Goal: Transaction & Acquisition: Download file/media

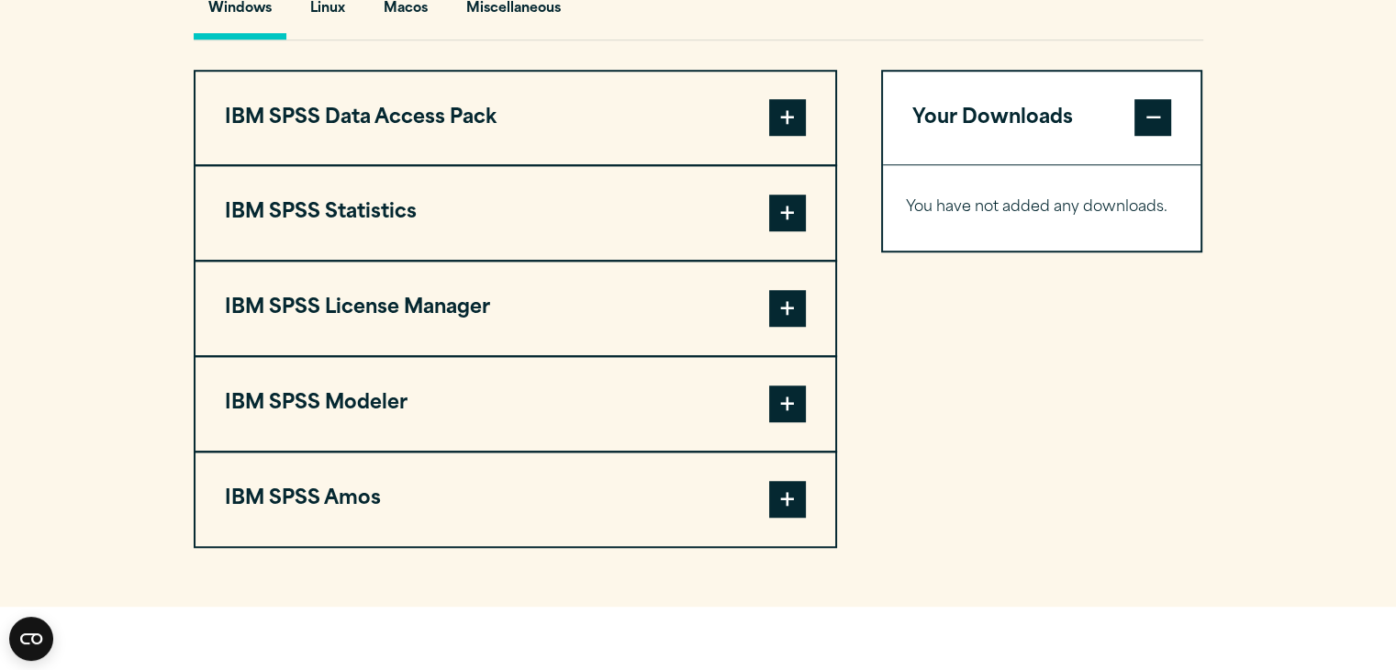
scroll to position [1384, 0]
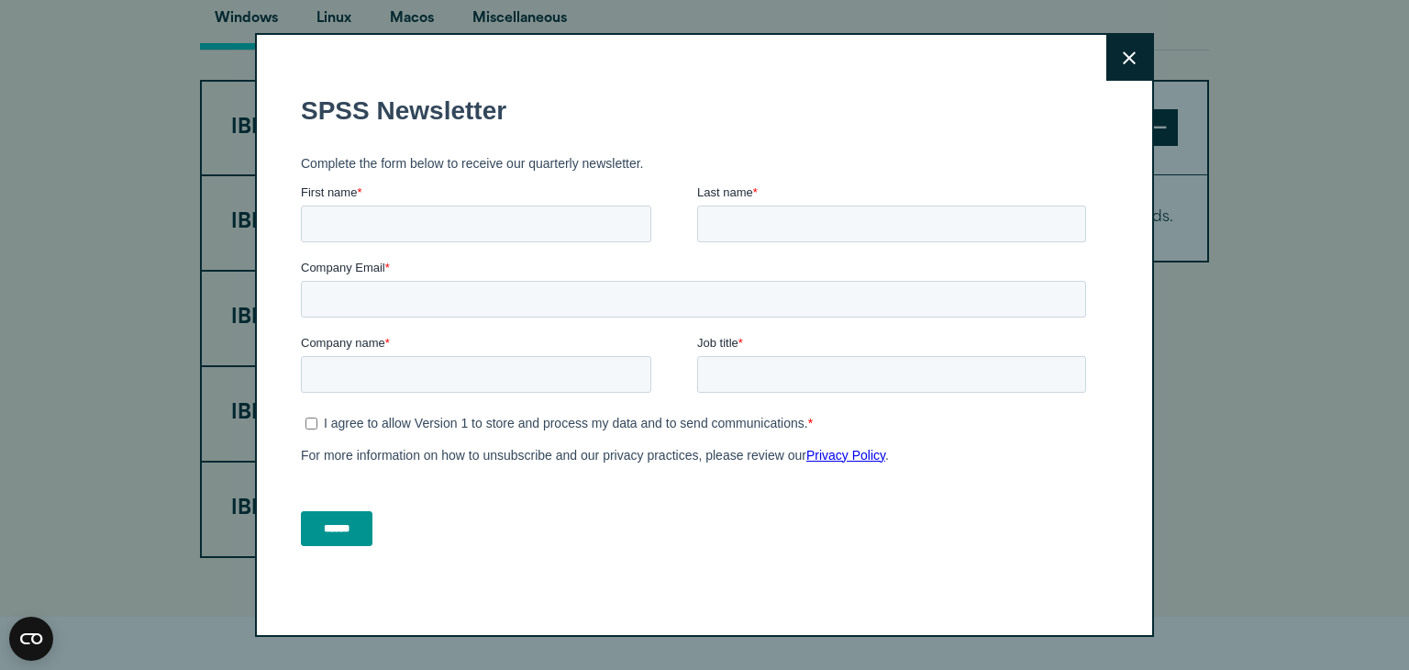
click at [1123, 54] on icon at bounding box center [1129, 58] width 13 height 14
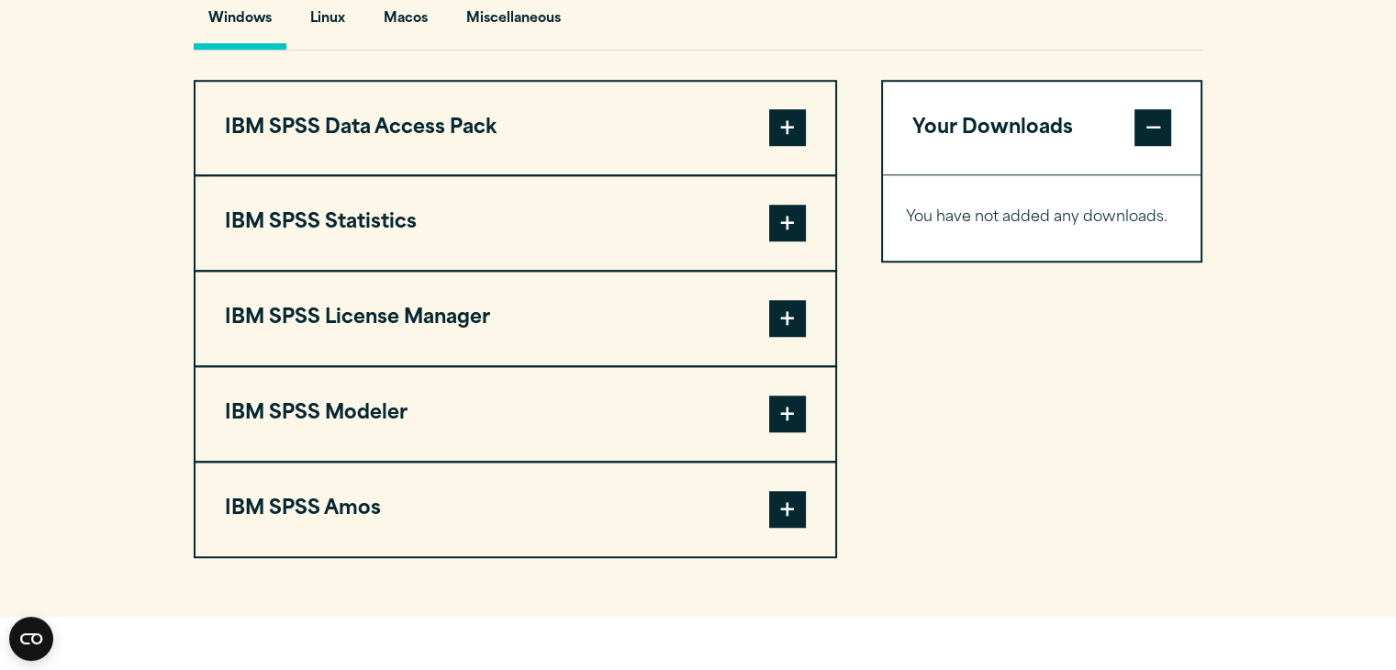
click at [774, 146] on span at bounding box center [787, 127] width 37 height 37
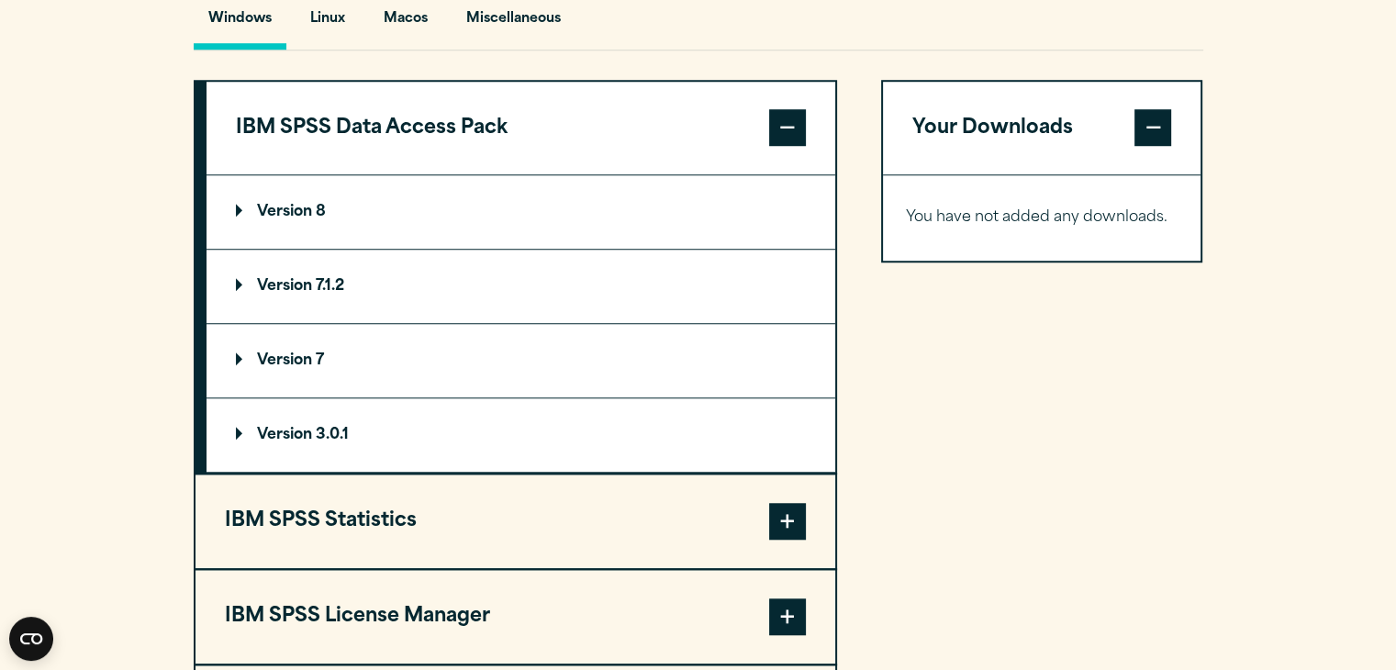
click at [629, 240] on summary "Version 8" at bounding box center [520, 211] width 628 height 73
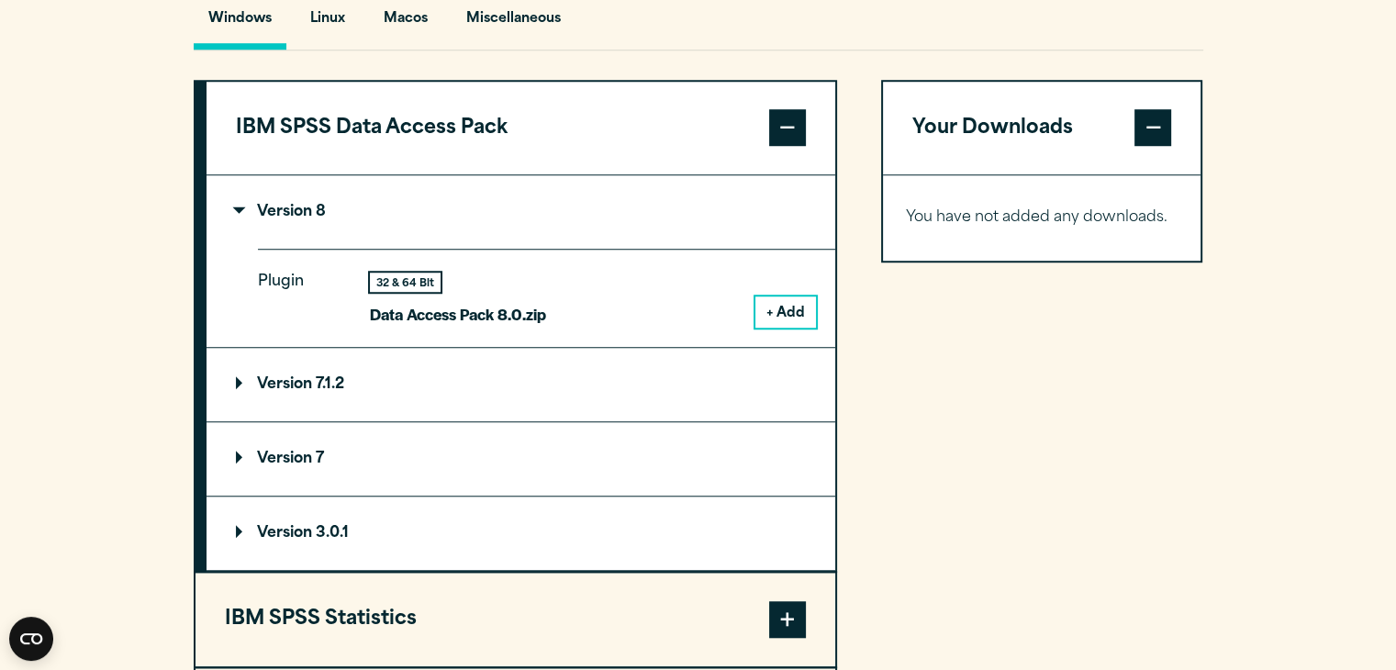
click at [629, 240] on summary "Version 8" at bounding box center [520, 211] width 628 height 73
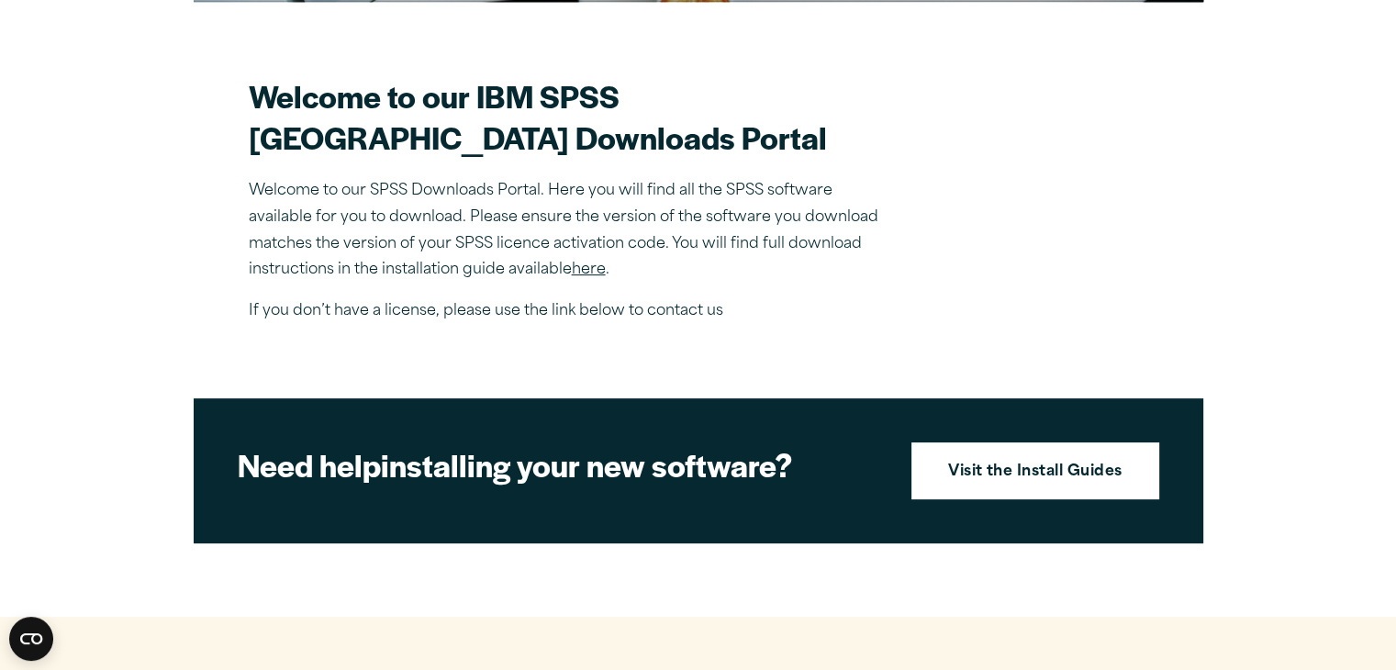
scroll to position [504, 0]
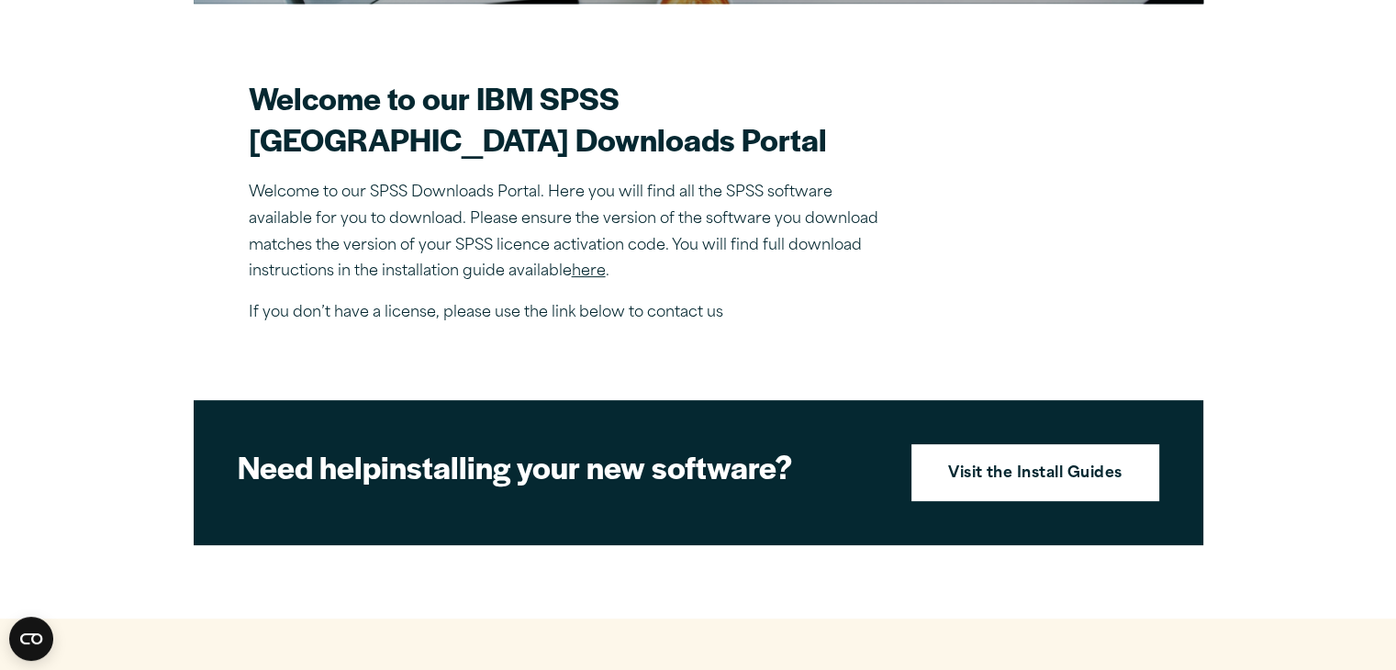
click at [592, 279] on link "here" at bounding box center [589, 271] width 34 height 15
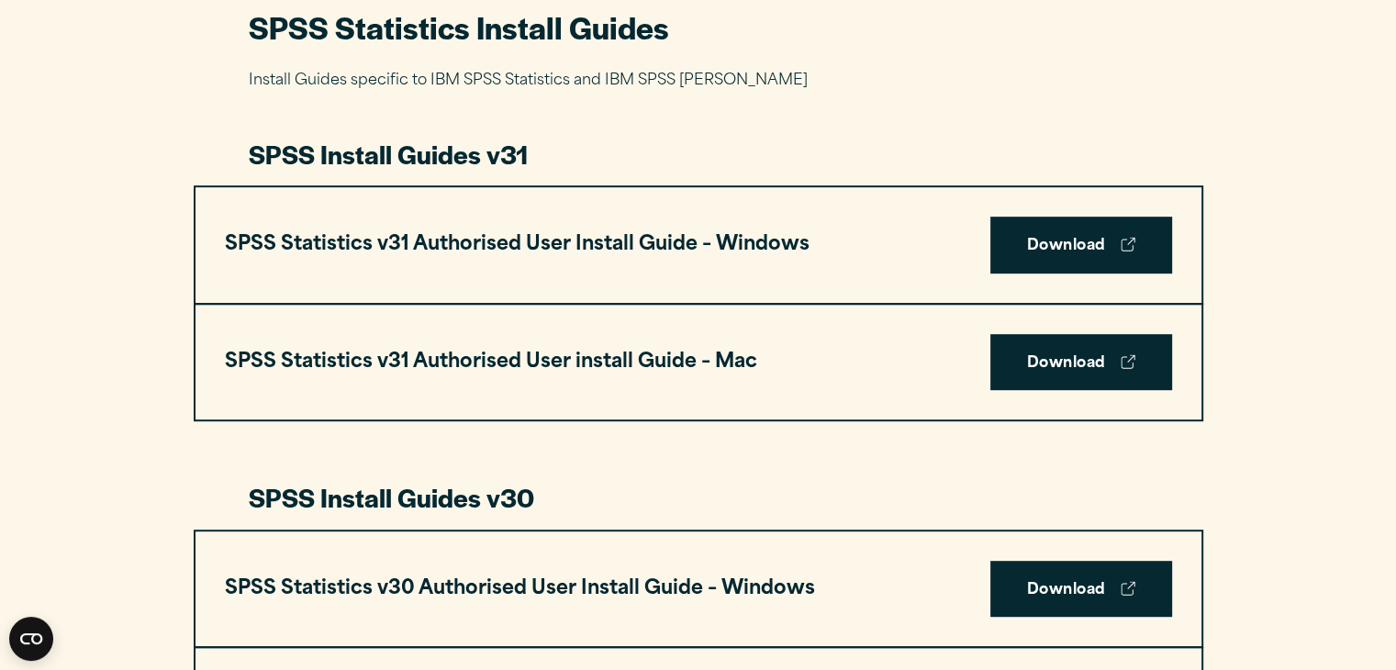
scroll to position [881, 0]
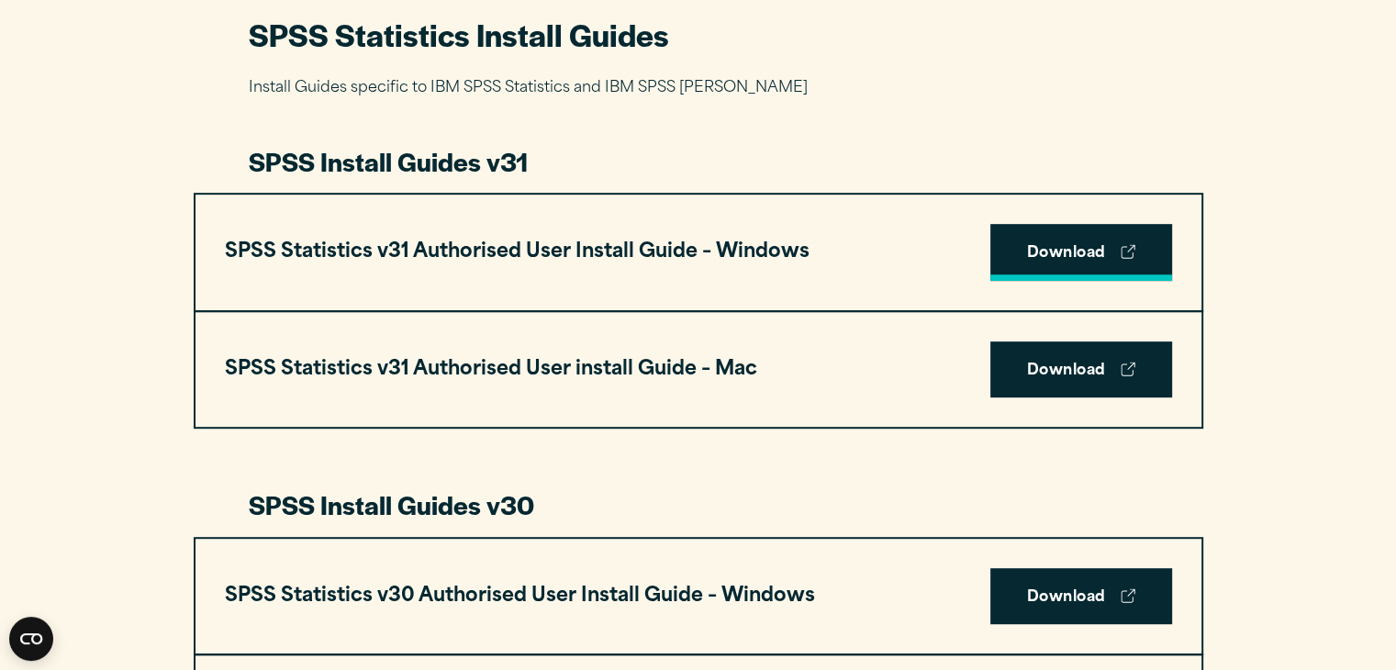
click at [1097, 276] on link "Download" at bounding box center [1081, 252] width 182 height 57
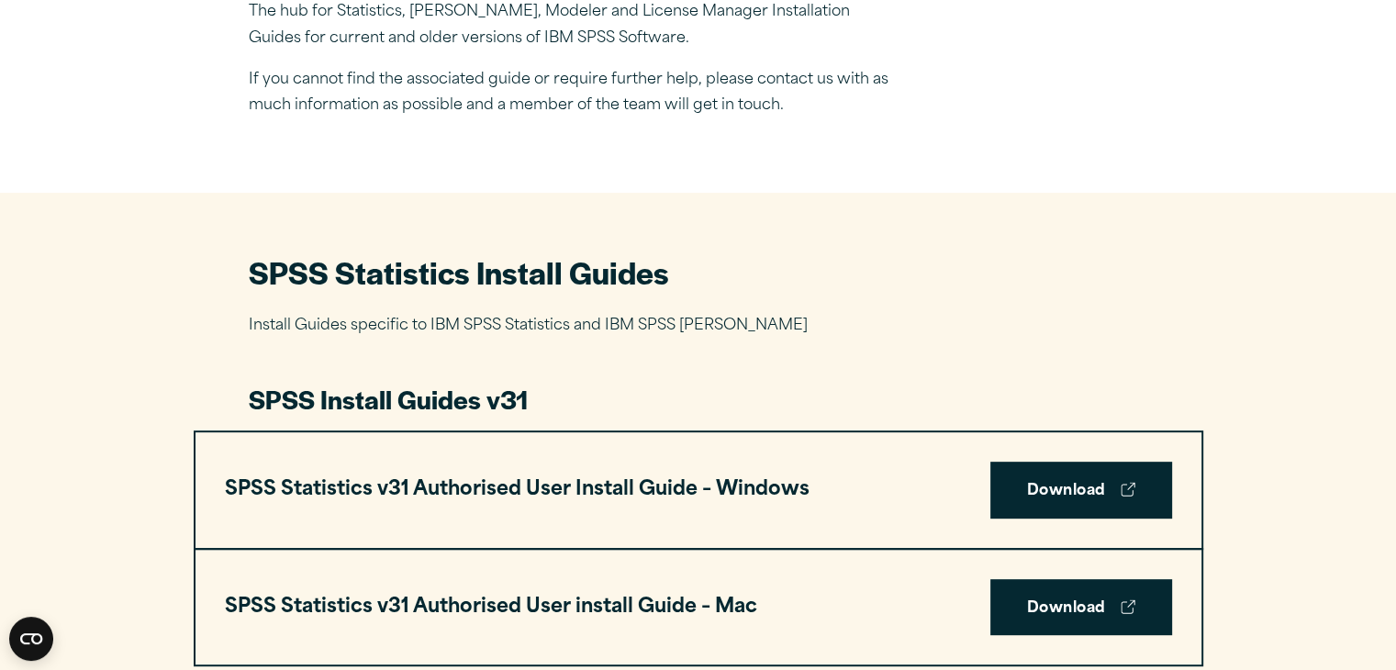
scroll to position [642, 0]
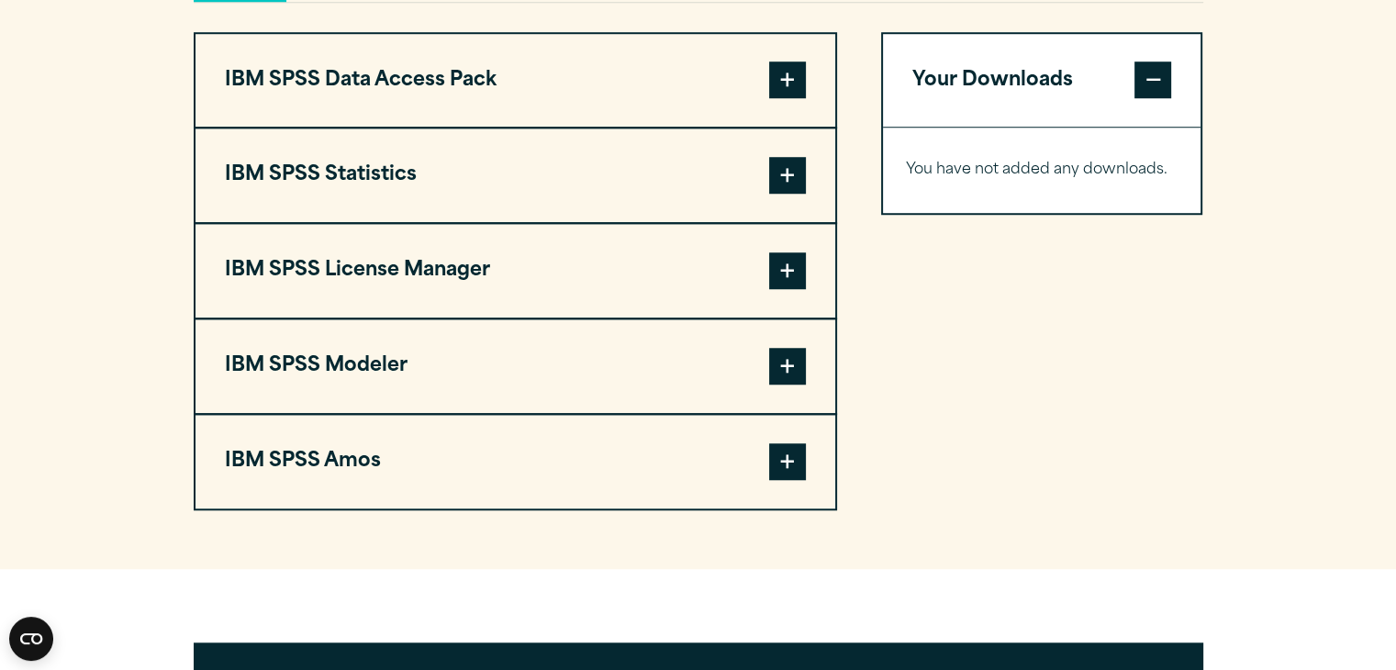
scroll to position [1437, 0]
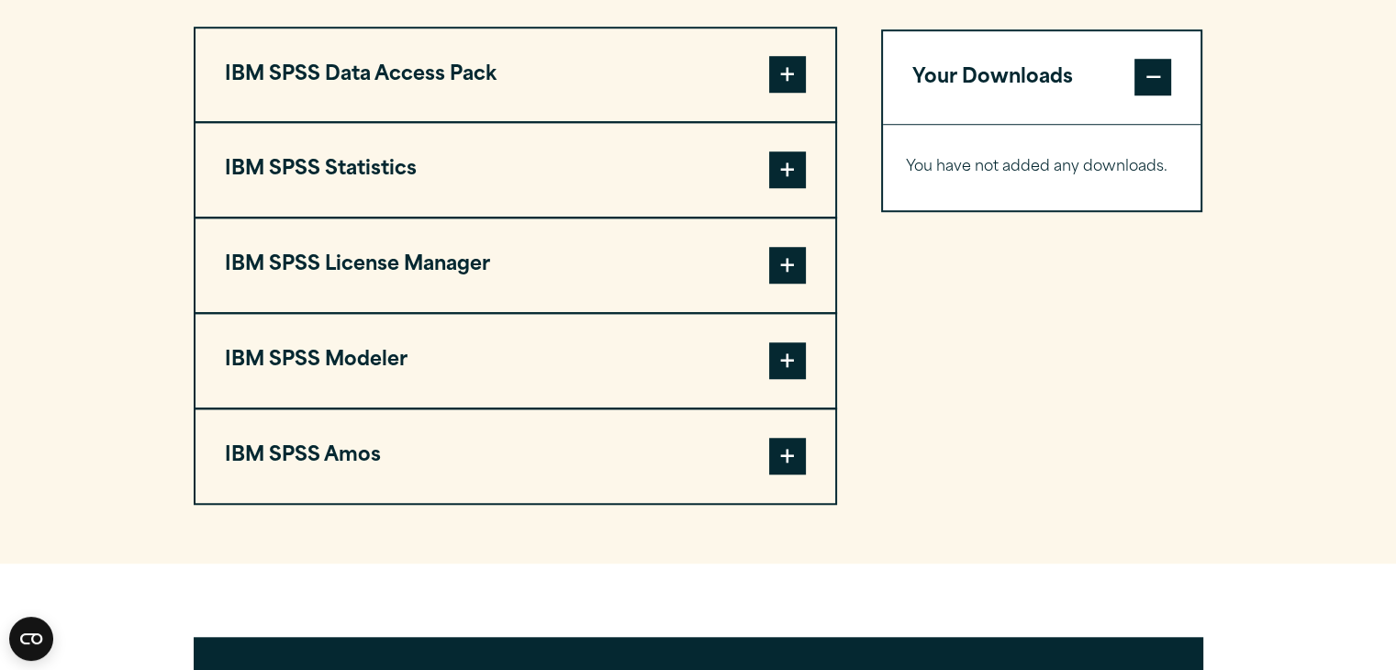
click at [784, 188] on span at bounding box center [787, 169] width 37 height 37
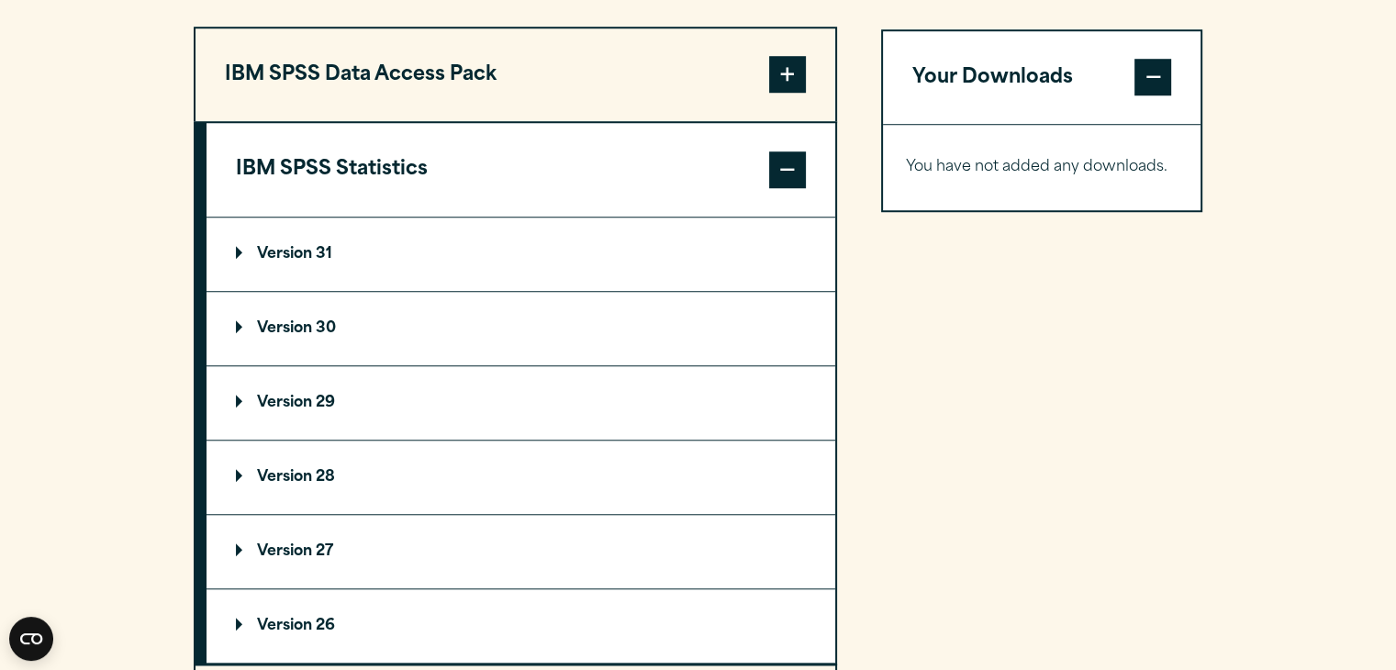
click at [796, 93] on span at bounding box center [787, 74] width 37 height 37
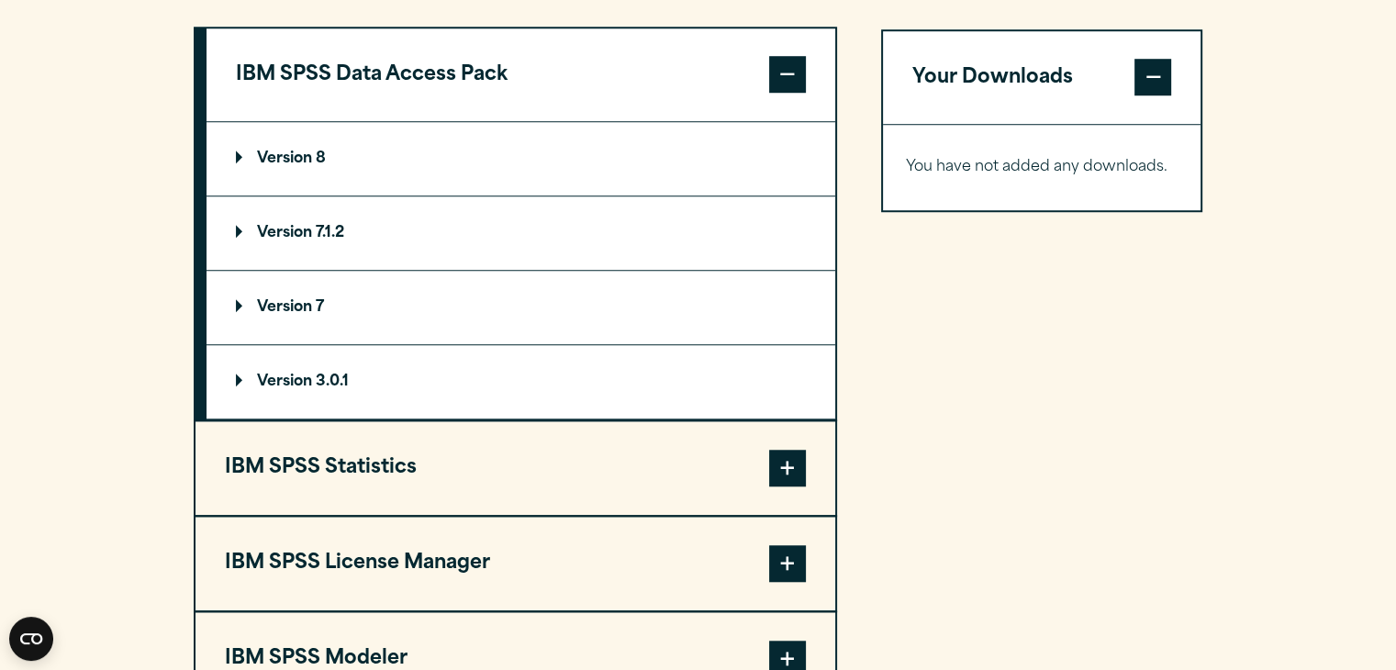
click at [437, 195] on summary "Version 8" at bounding box center [520, 158] width 628 height 73
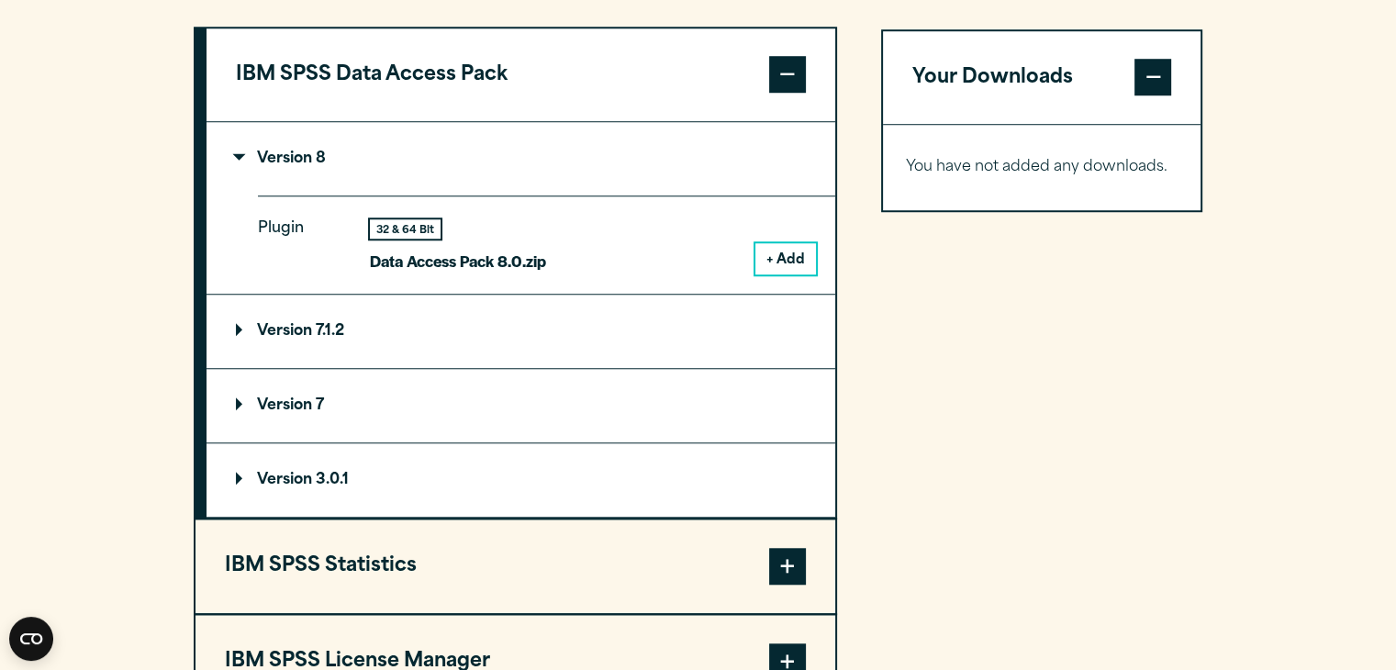
click at [769, 274] on button "+ Add" at bounding box center [785, 258] width 61 height 31
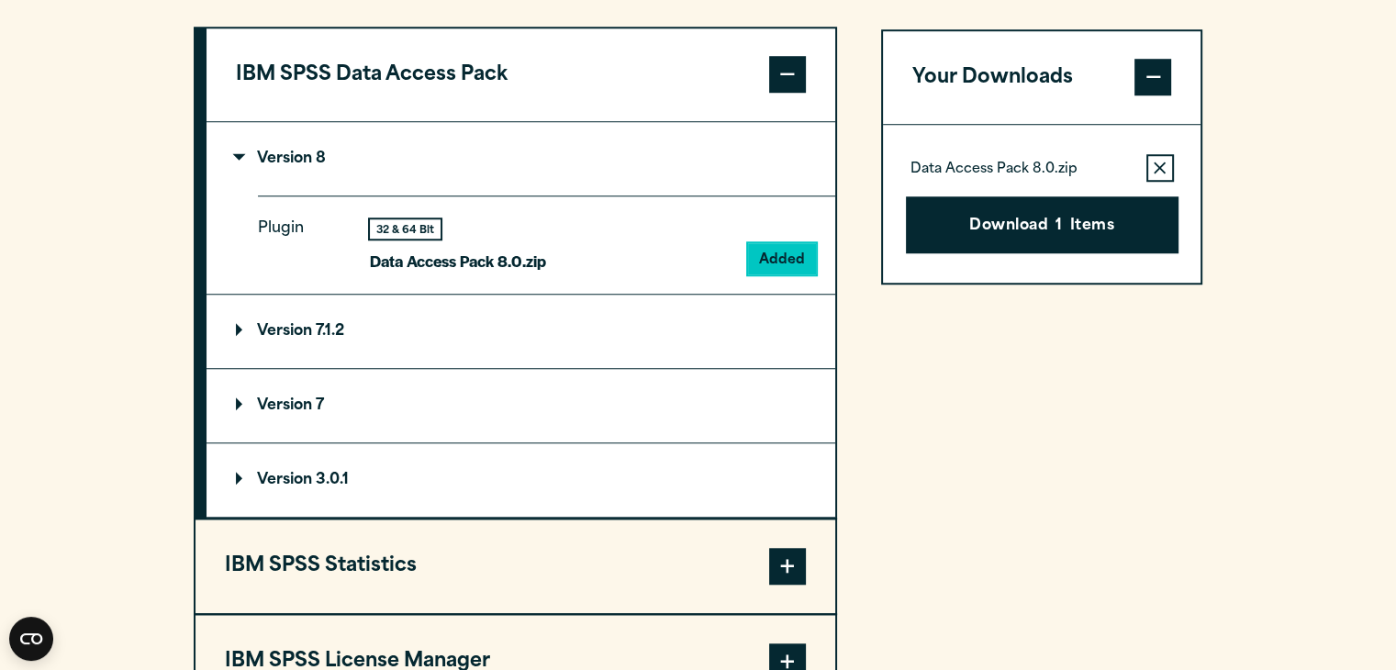
click at [796, 584] on span at bounding box center [787, 566] width 37 height 37
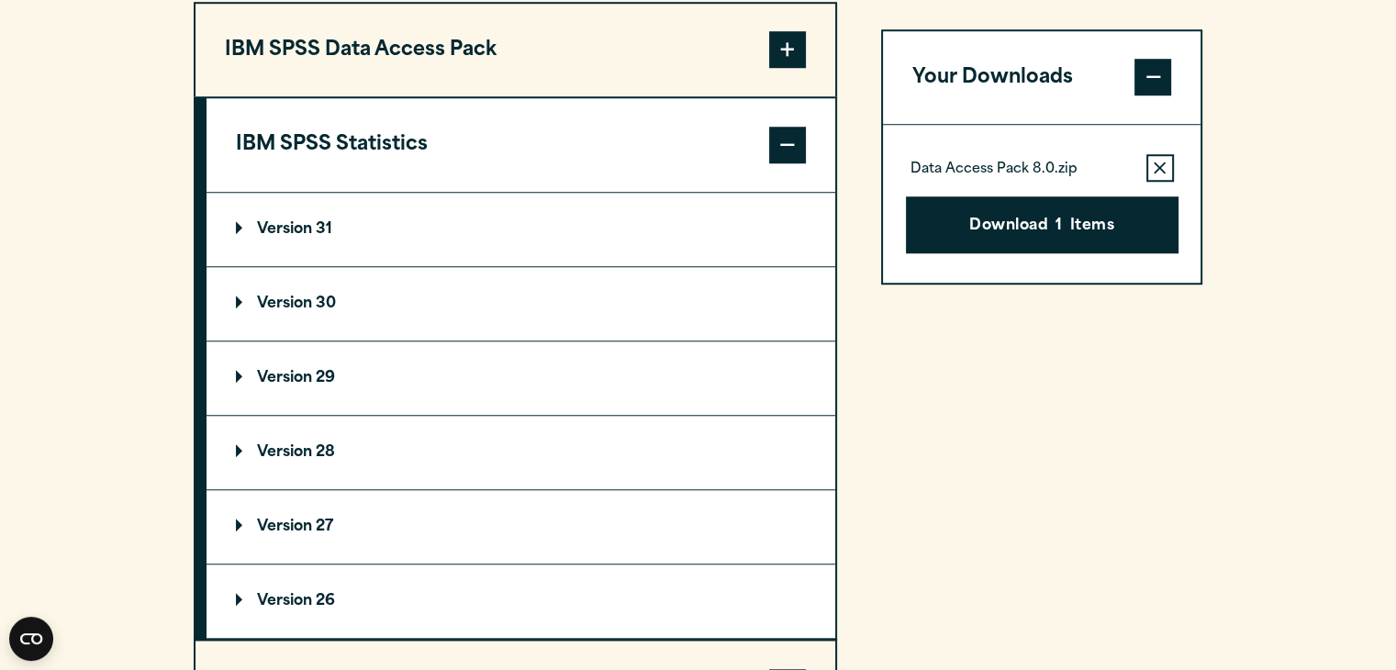
scroll to position [1461, 0]
click at [308, 238] on p "Version 31" at bounding box center [284, 230] width 96 height 15
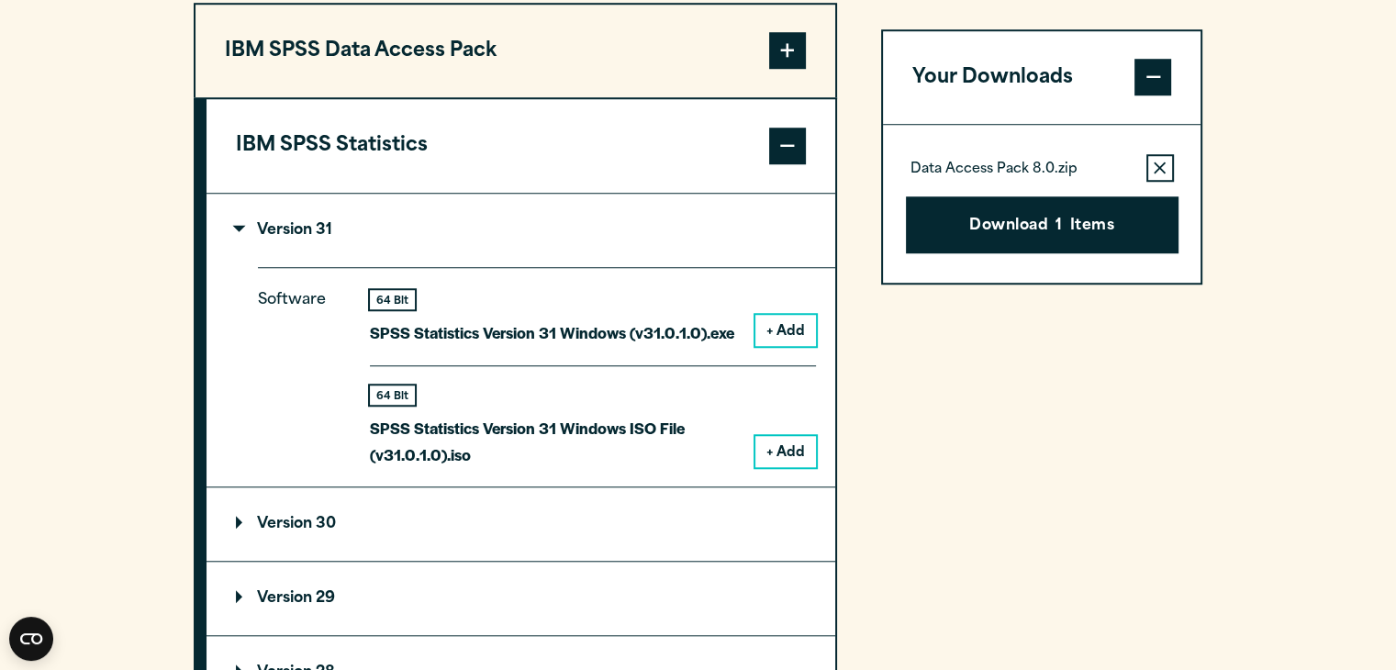
click at [786, 346] on button "+ Add" at bounding box center [785, 330] width 61 height 31
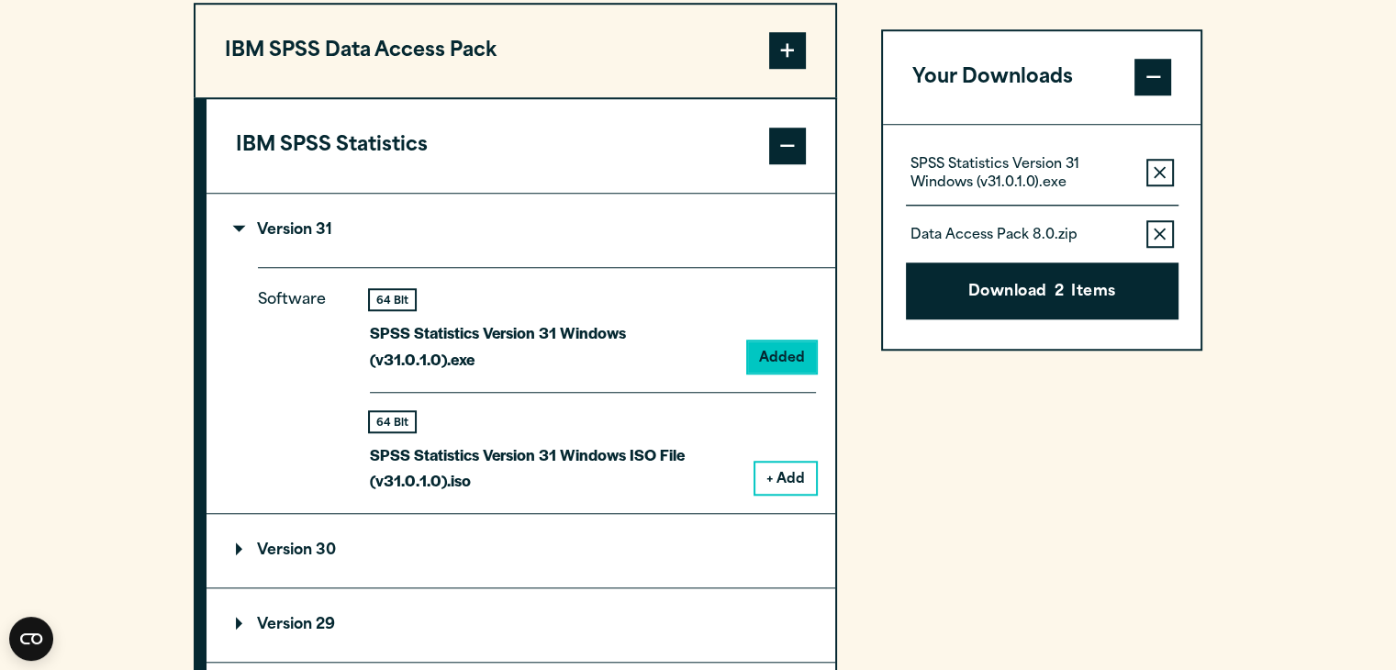
click at [1161, 241] on icon "button" at bounding box center [1159, 234] width 12 height 13
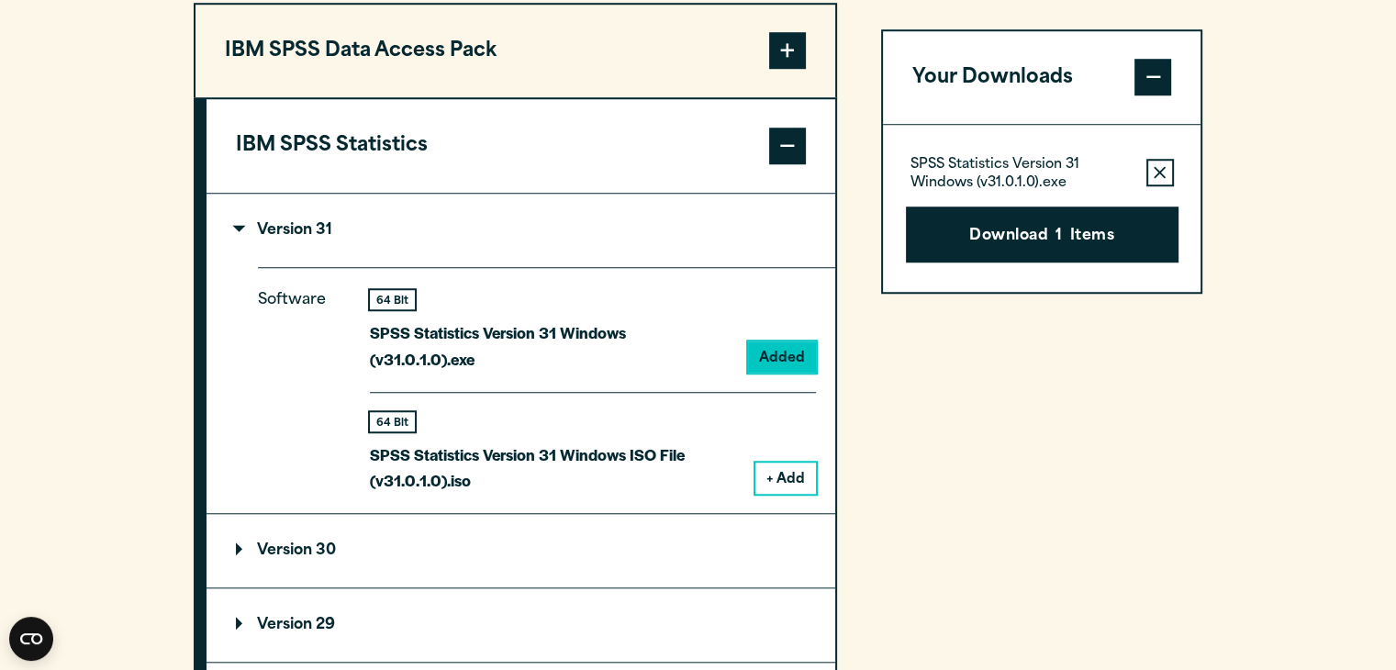
click at [1163, 179] on icon "button" at bounding box center [1159, 173] width 12 height 12
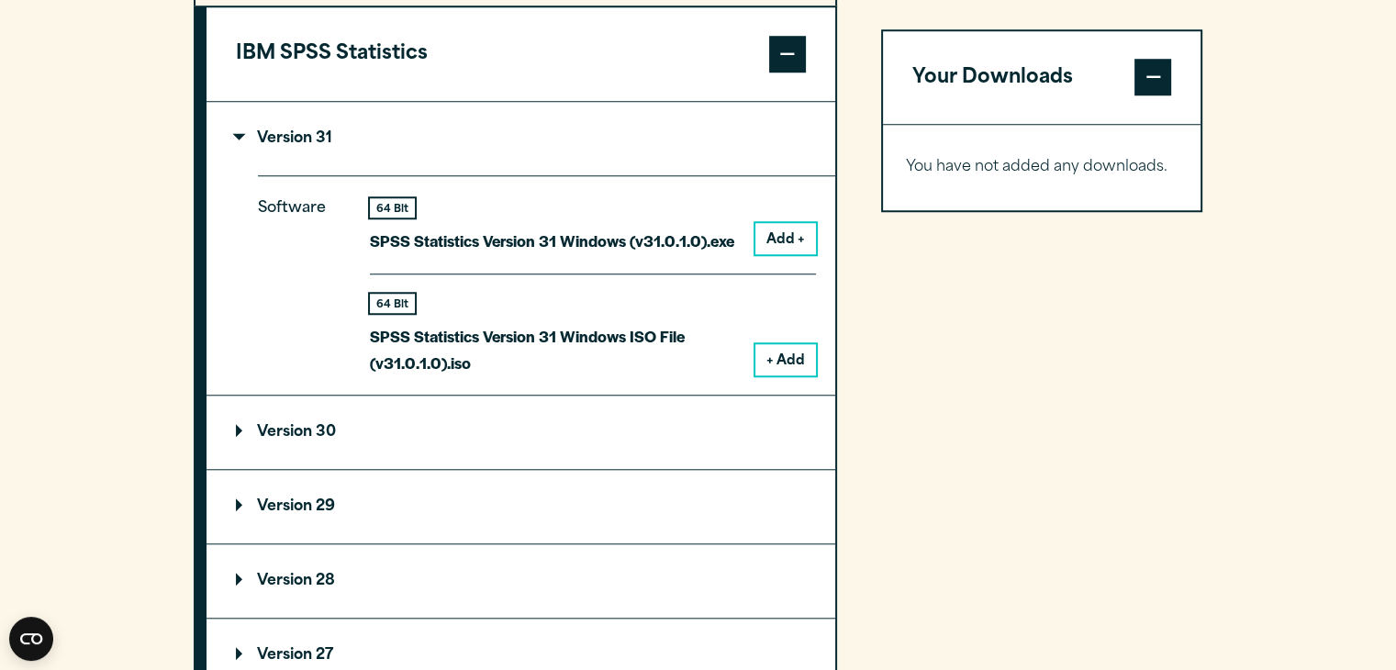
scroll to position [1554, 0]
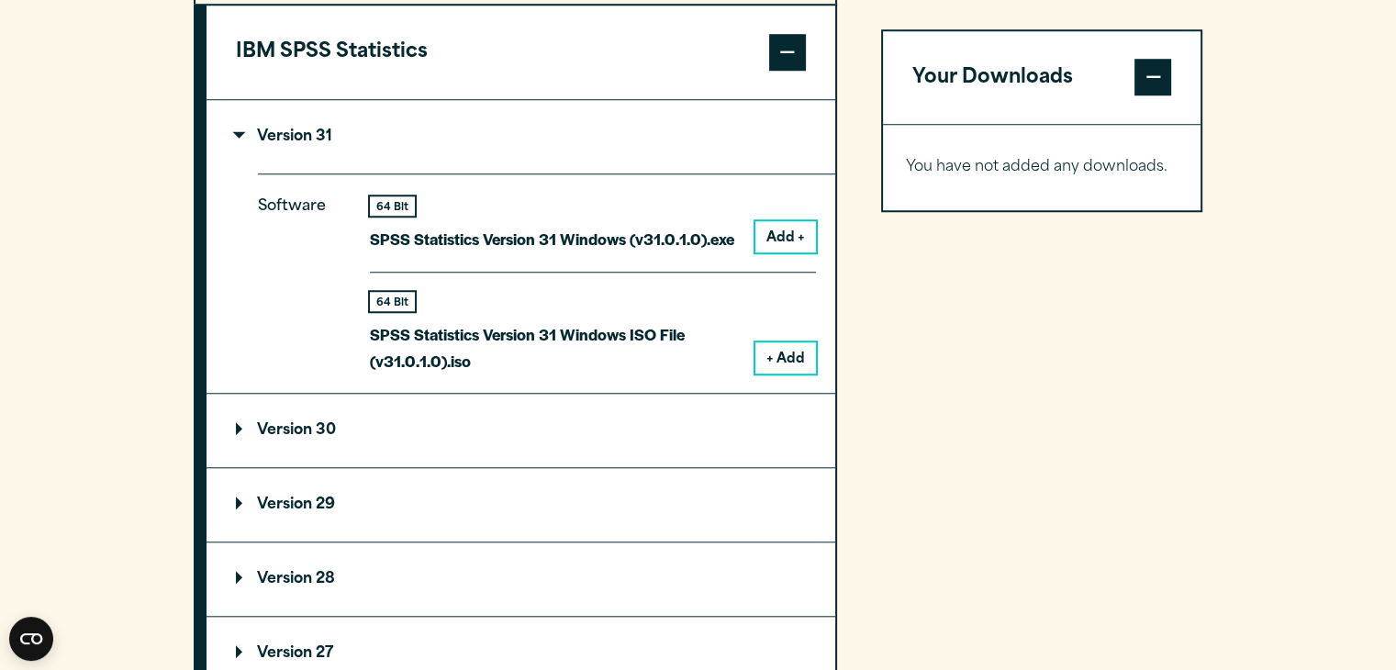
click at [610, 467] on summary "Version 30" at bounding box center [520, 430] width 628 height 73
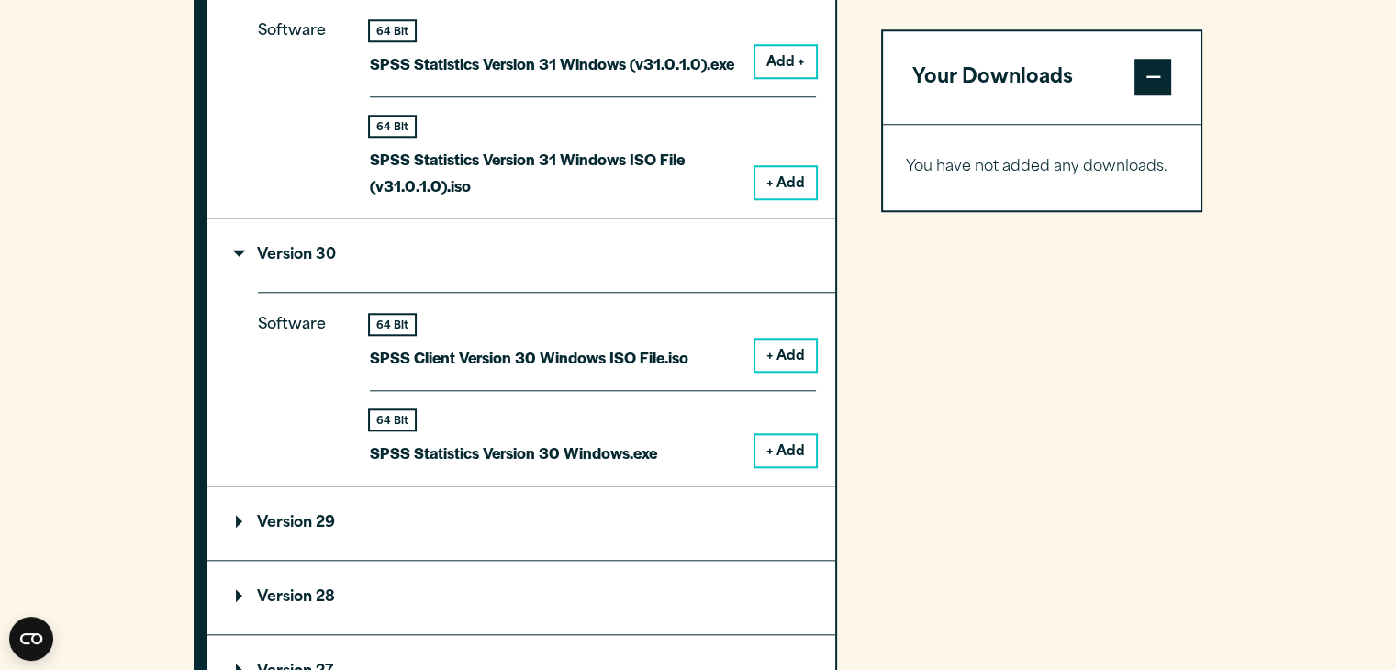
scroll to position [1725, 0]
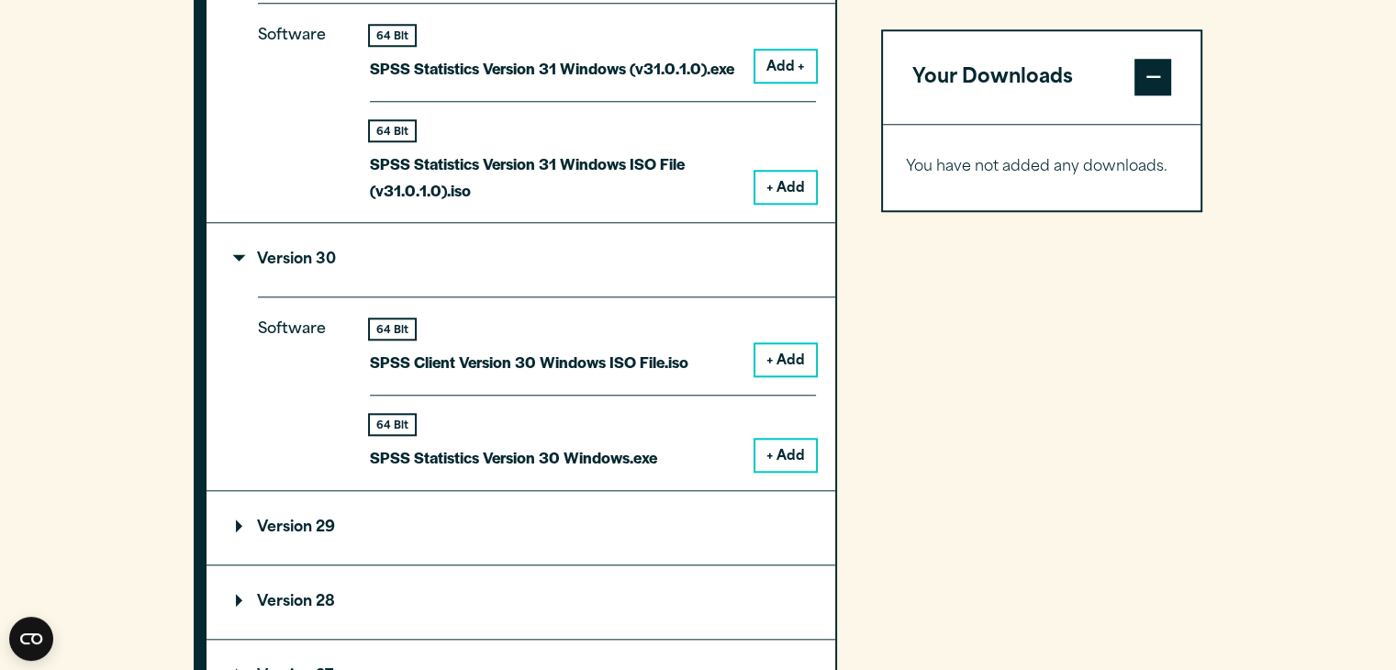
click at [798, 471] on button "+ Add" at bounding box center [785, 454] width 61 height 31
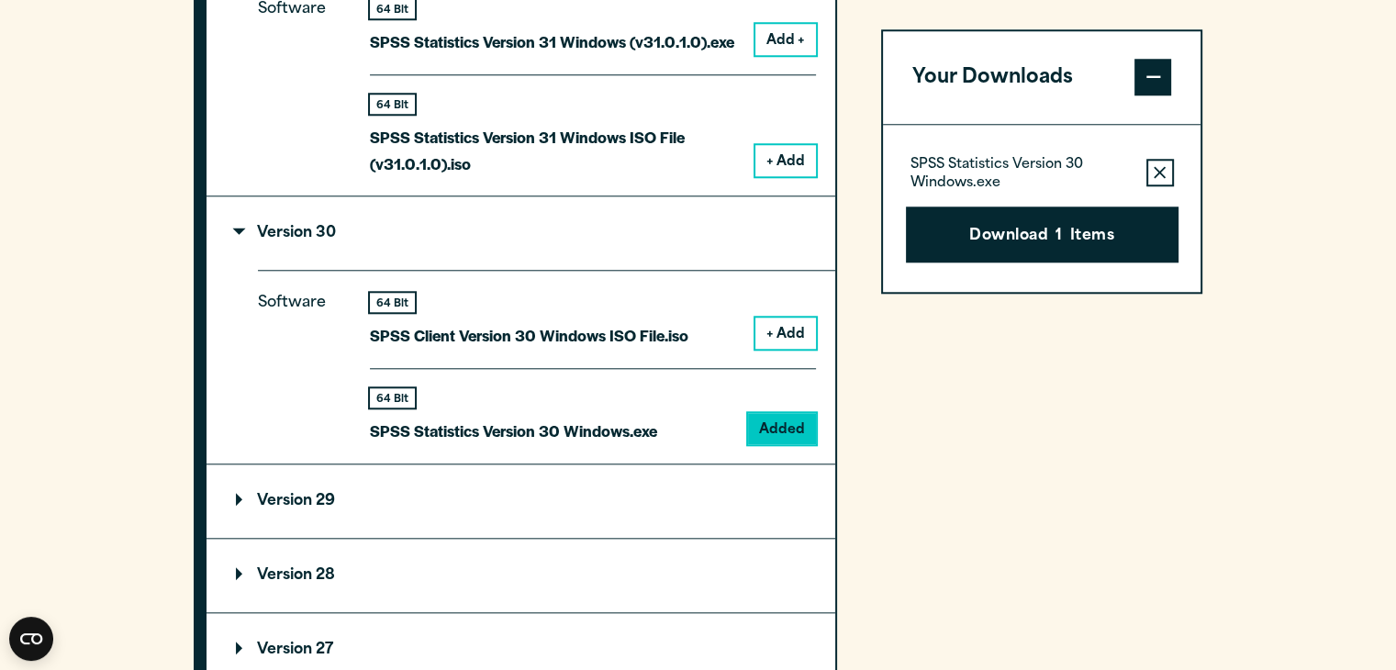
scroll to position [1755, 0]
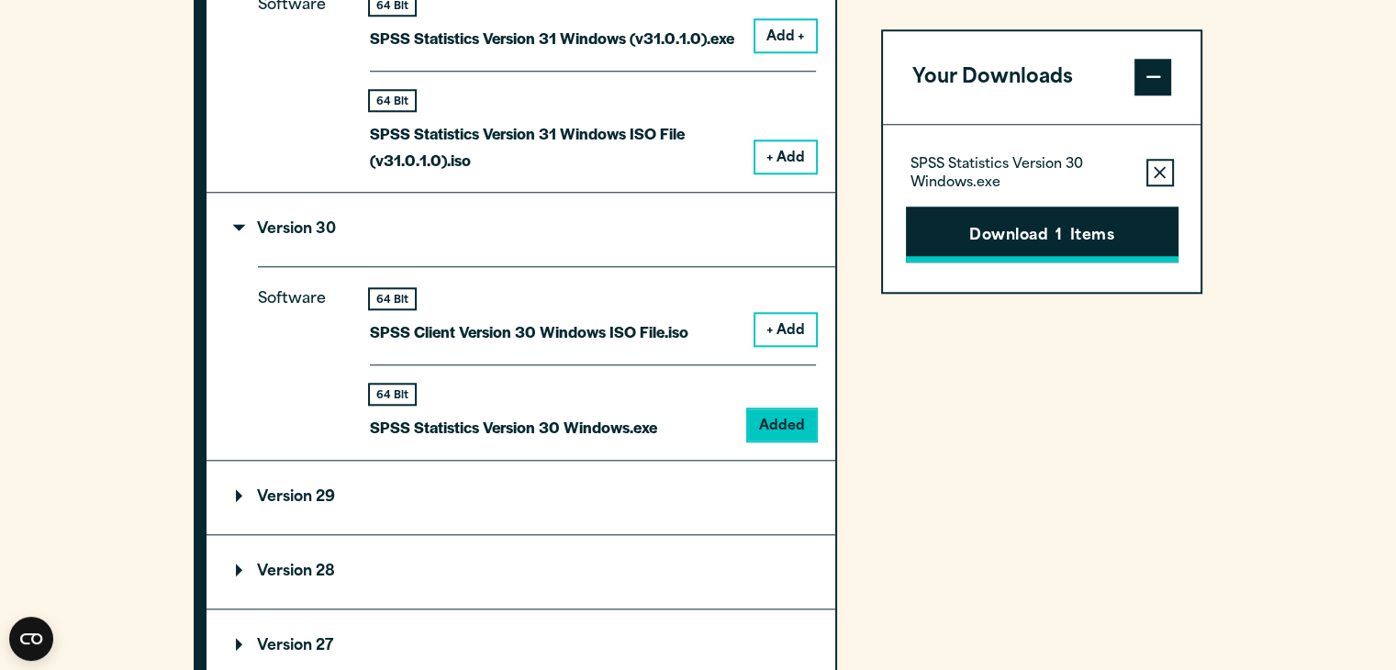
click at [1028, 240] on button "Download 1 Items" at bounding box center [1042, 234] width 272 height 57
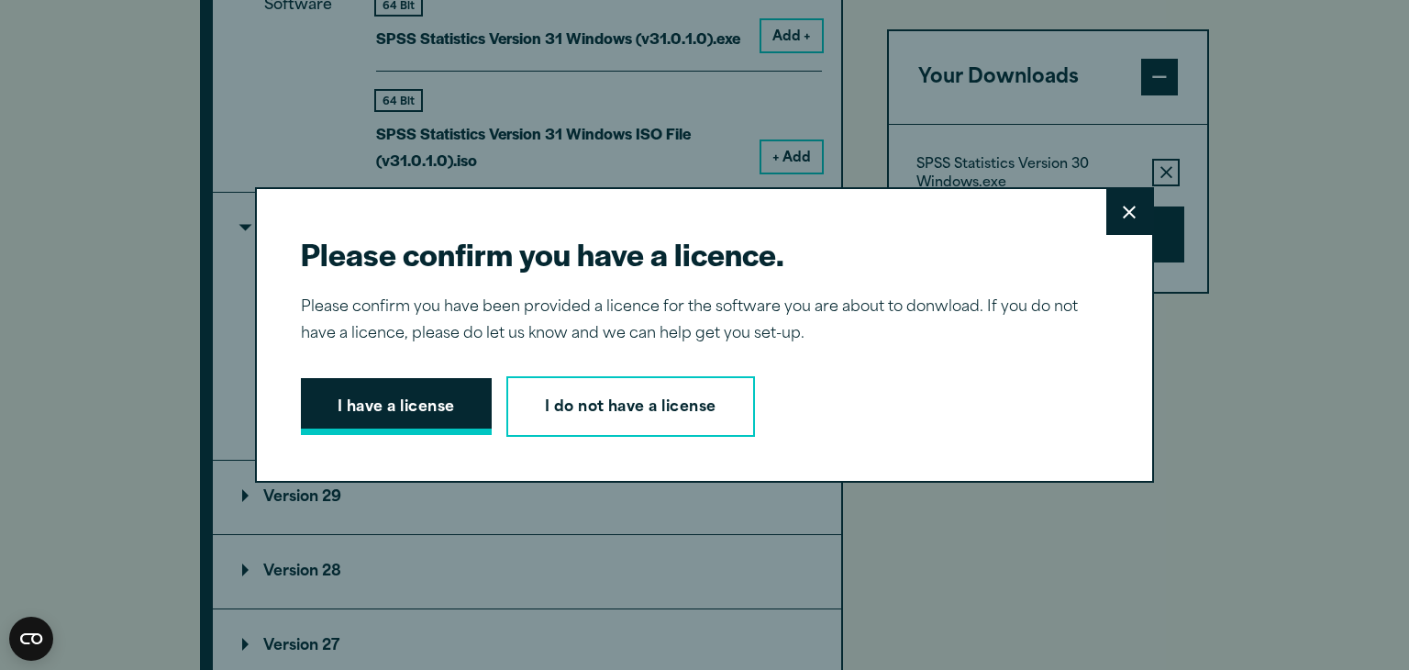
click at [429, 408] on button "I have a license" at bounding box center [396, 406] width 191 height 57
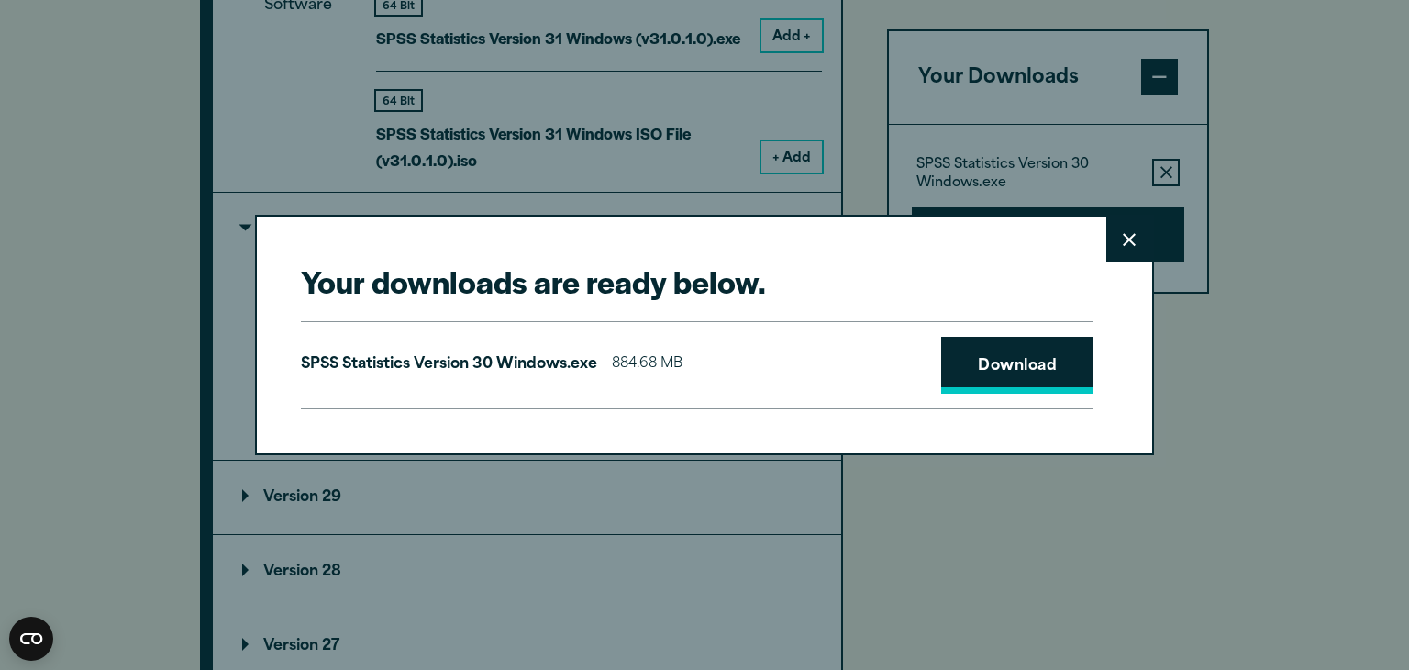
click at [941, 363] on link "Download" at bounding box center [1017, 365] width 152 height 57
click at [1136, 70] on div "Your downloads are ready below. Close SPSS Statistics Version 30 Windows.exe 88…" at bounding box center [704, 335] width 1409 height 670
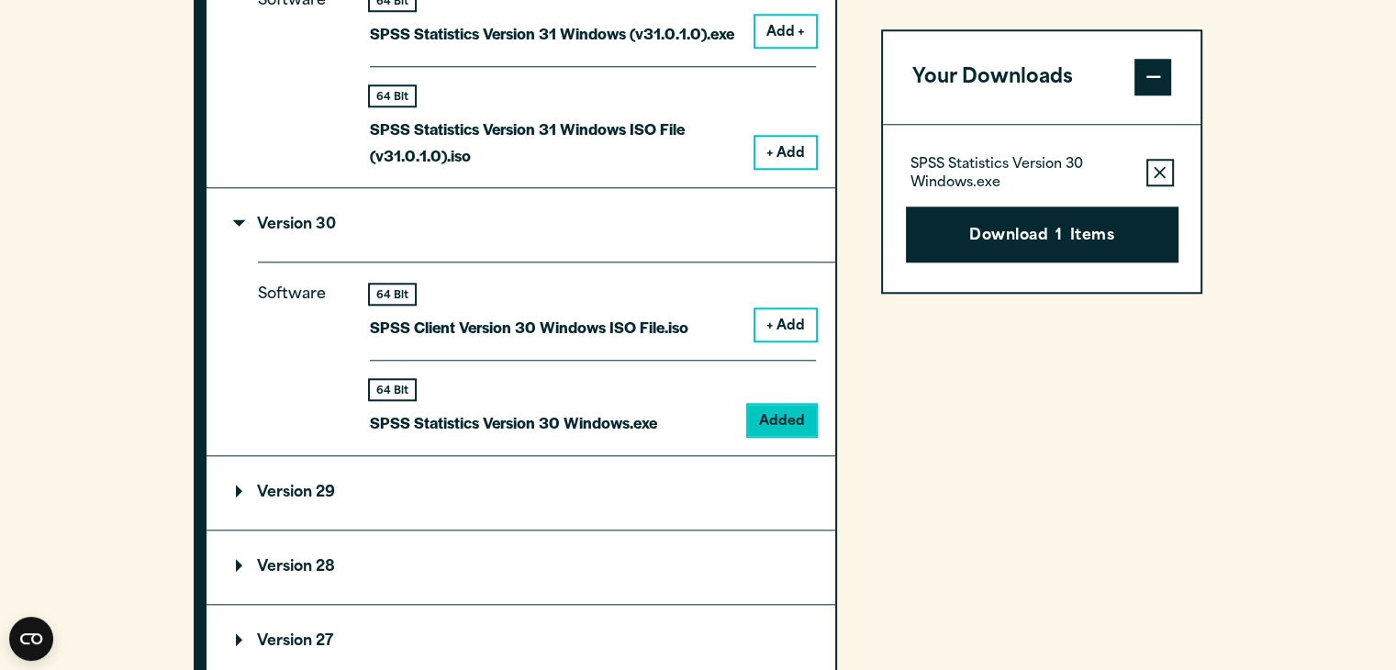
scroll to position [1762, 0]
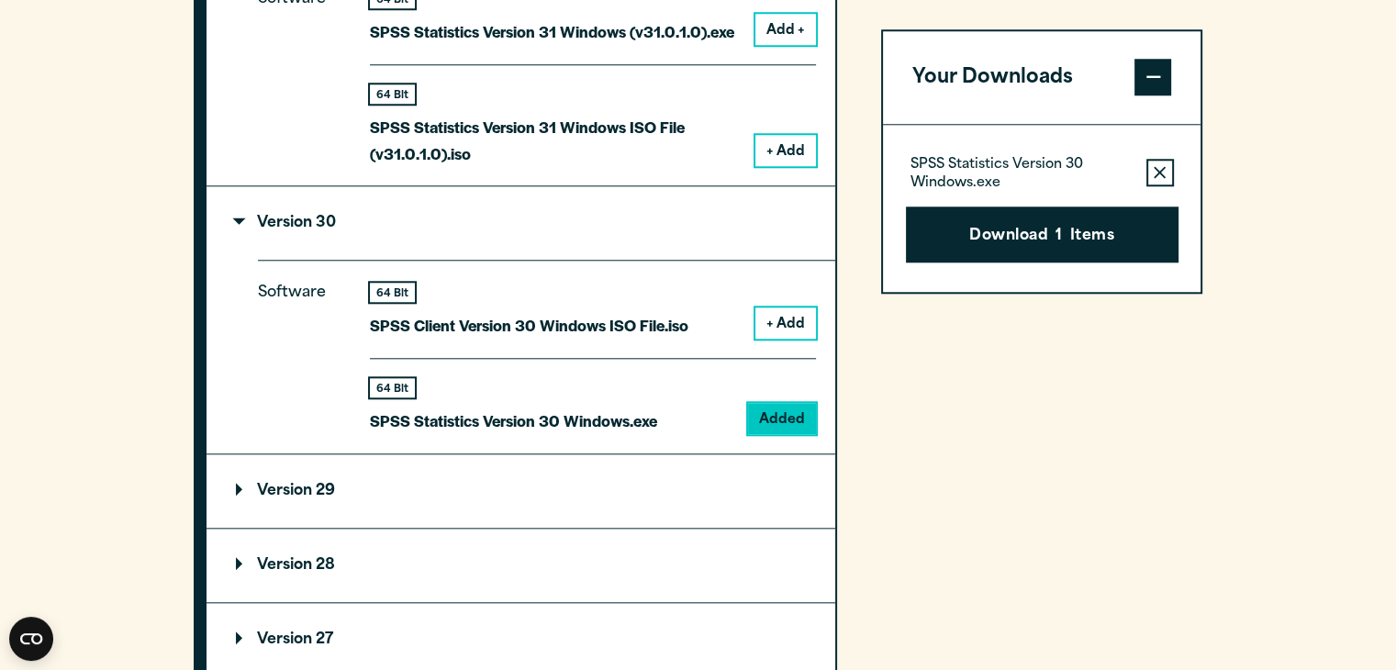
click at [781, 45] on button "Add +" at bounding box center [785, 29] width 61 height 31
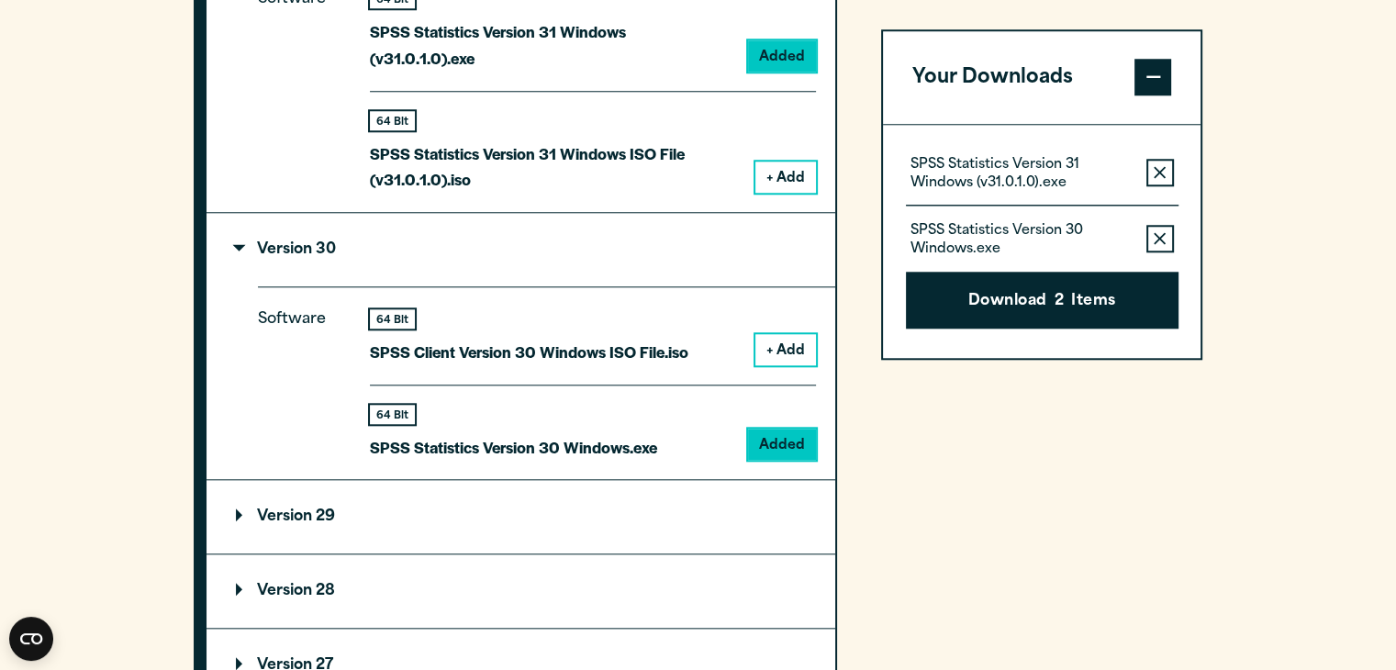
drag, startPoint x: 1173, startPoint y: 239, endPoint x: 1280, endPoint y: 222, distance: 108.6
click at [1280, 222] on section "Select your software downloads Use the table below to find and navigate to your…" at bounding box center [698, 242] width 1396 height 1763
click at [1162, 234] on icon "button" at bounding box center [1159, 239] width 12 height 12
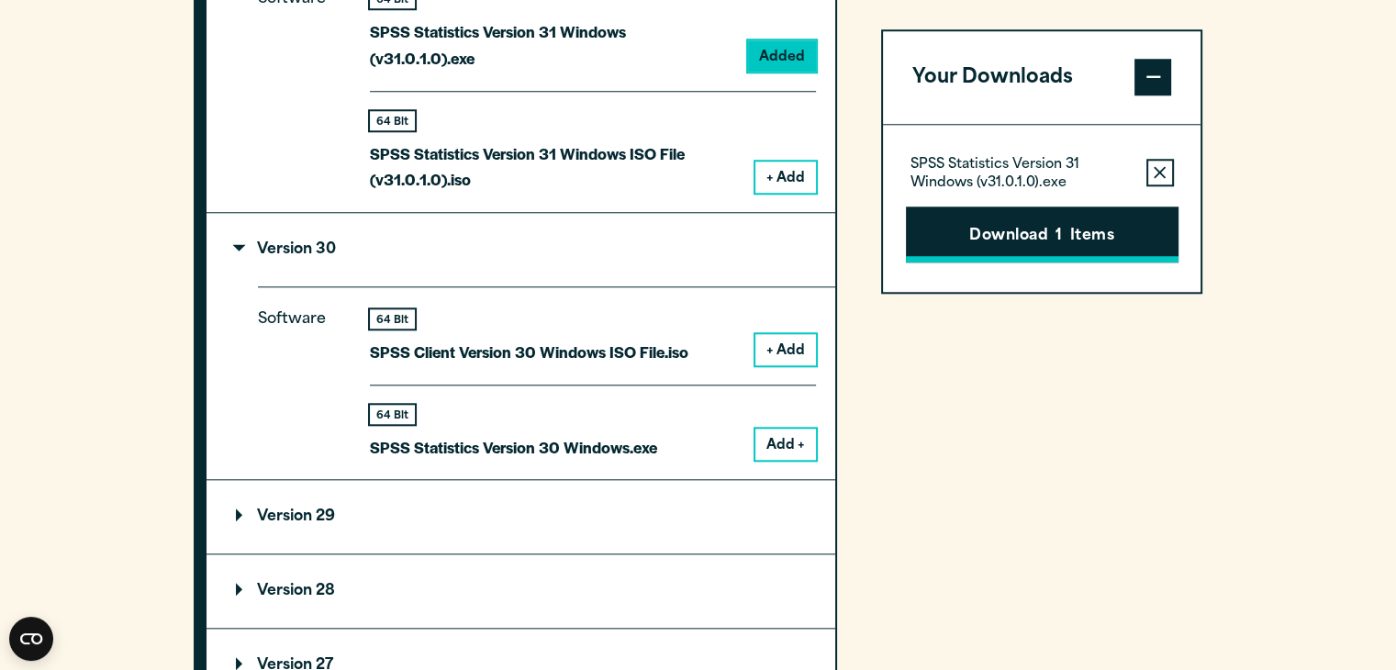
click at [1149, 234] on button "Download 1 Items" at bounding box center [1042, 234] width 272 height 57
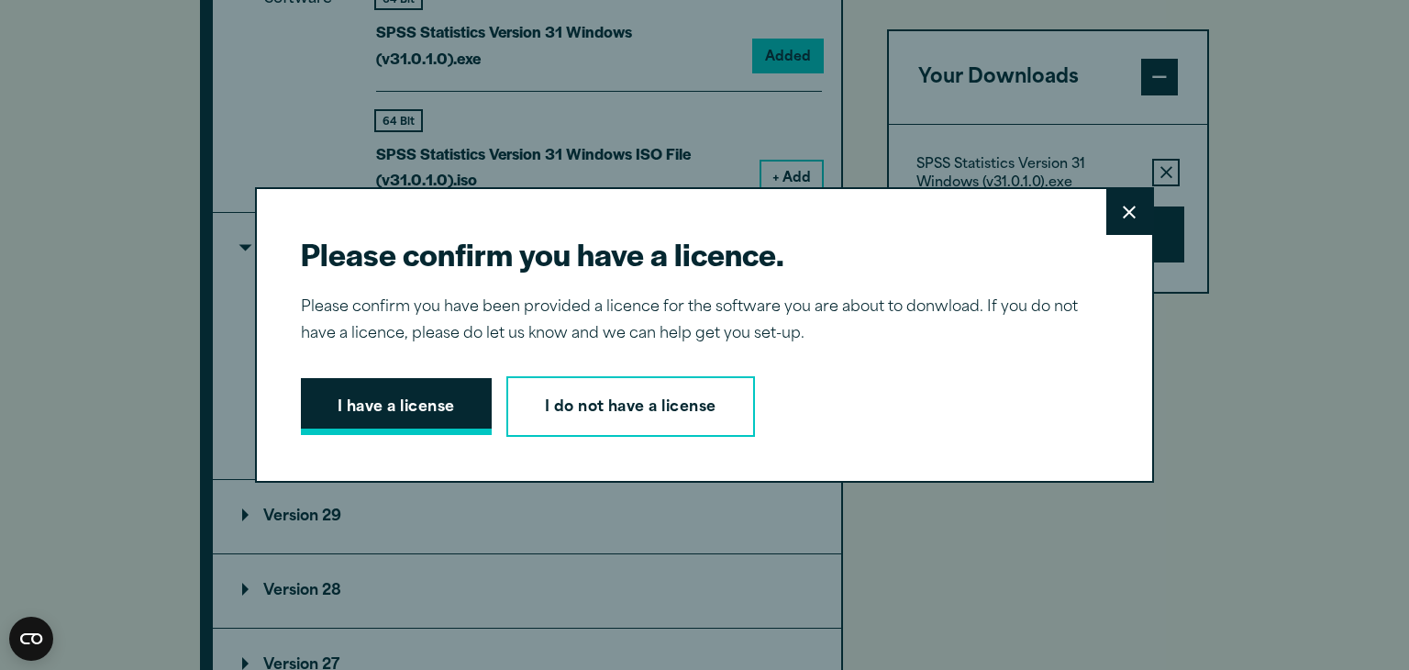
click at [470, 407] on button "I have a license" at bounding box center [396, 406] width 191 height 57
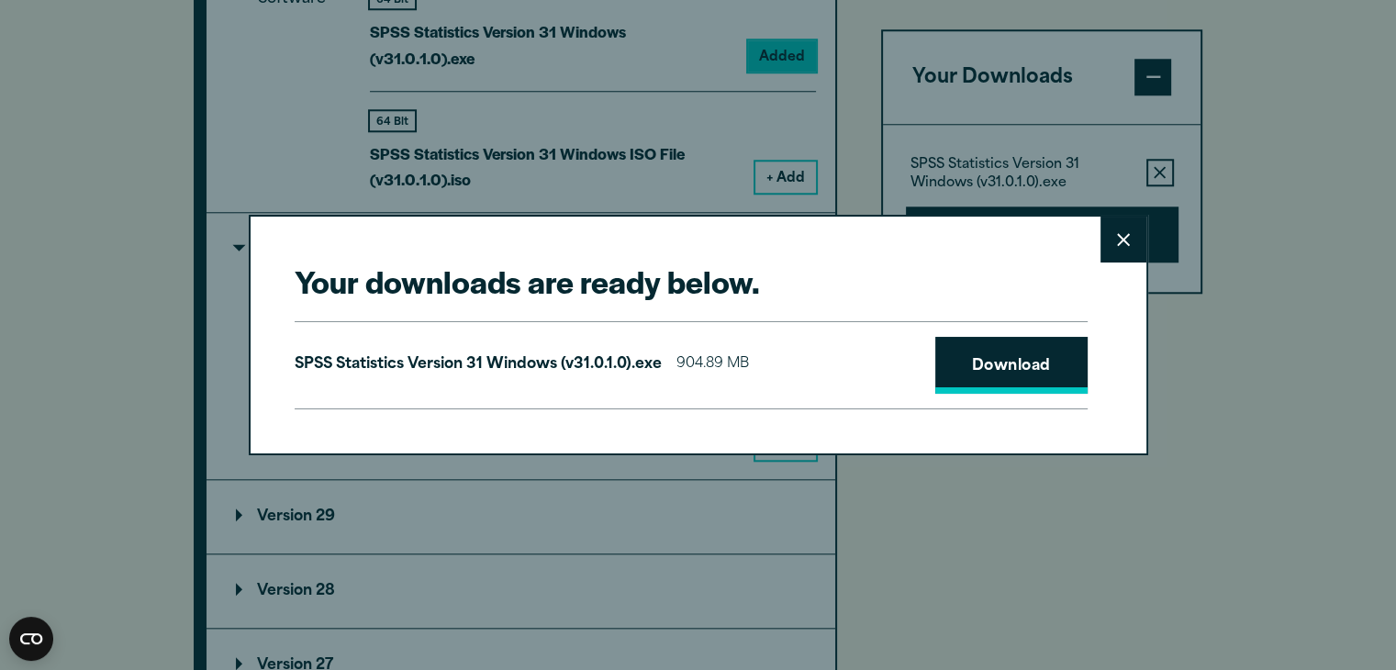
click at [955, 347] on link "Download" at bounding box center [1011, 365] width 152 height 57
